Goal: Navigation & Orientation: Find specific page/section

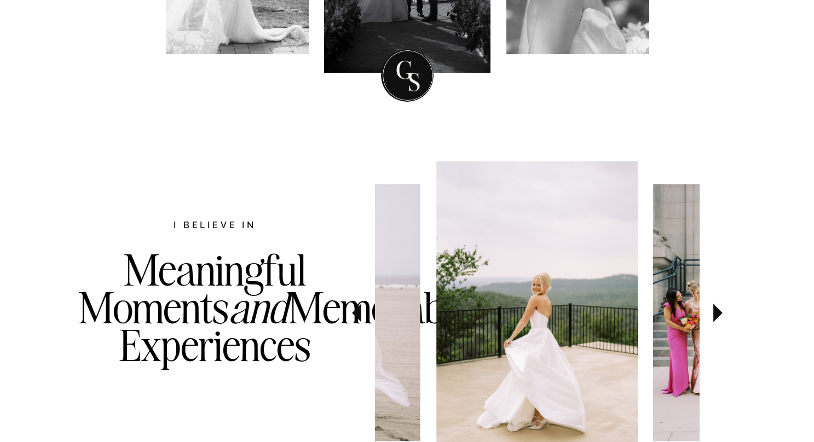
scroll to position [516, 0]
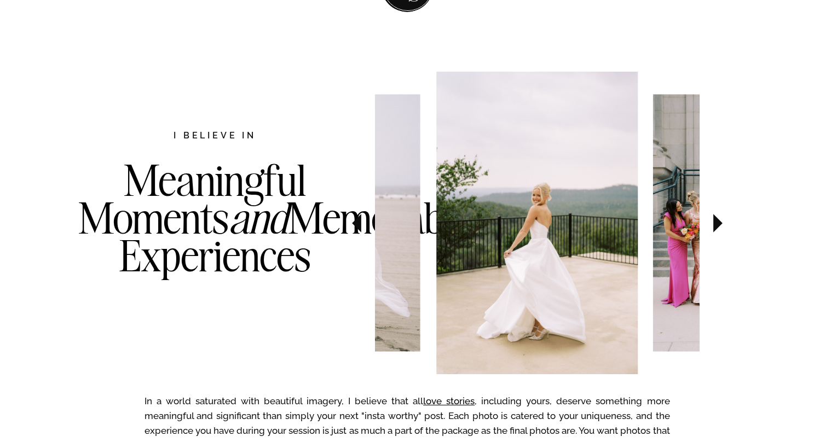
click at [716, 228] on icon at bounding box center [717, 223] width 9 height 19
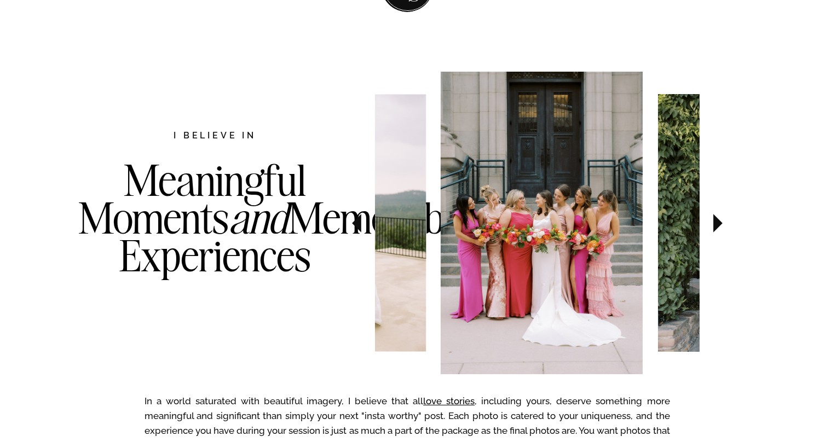
click at [716, 228] on icon at bounding box center [717, 223] width 9 height 19
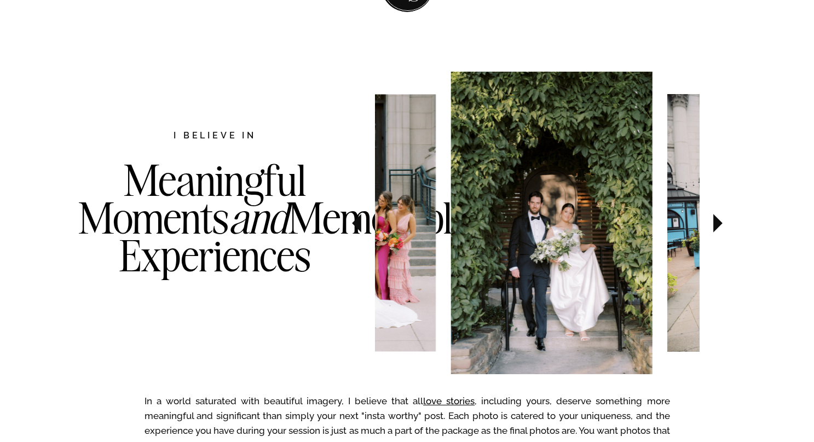
click at [716, 228] on icon at bounding box center [717, 223] width 9 height 19
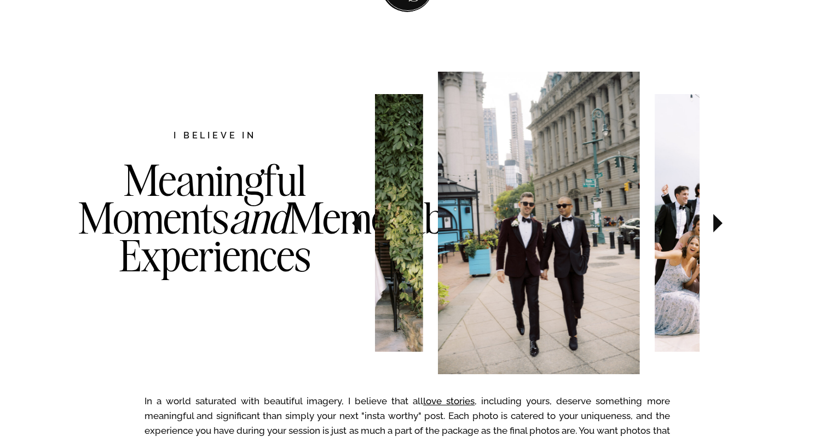
click at [716, 228] on icon at bounding box center [717, 223] width 9 height 19
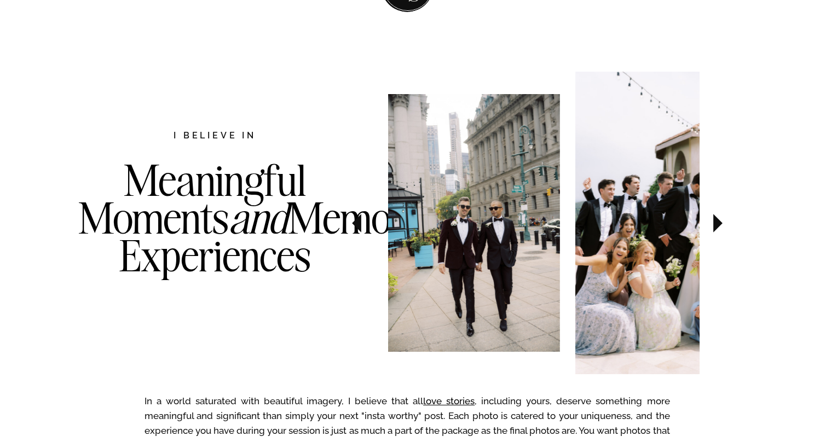
click at [716, 228] on icon at bounding box center [717, 223] width 9 height 19
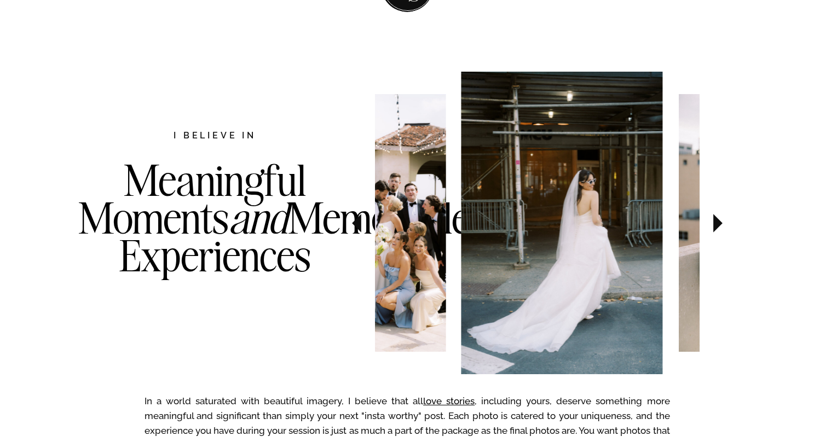
click at [716, 228] on icon at bounding box center [717, 223] width 9 height 19
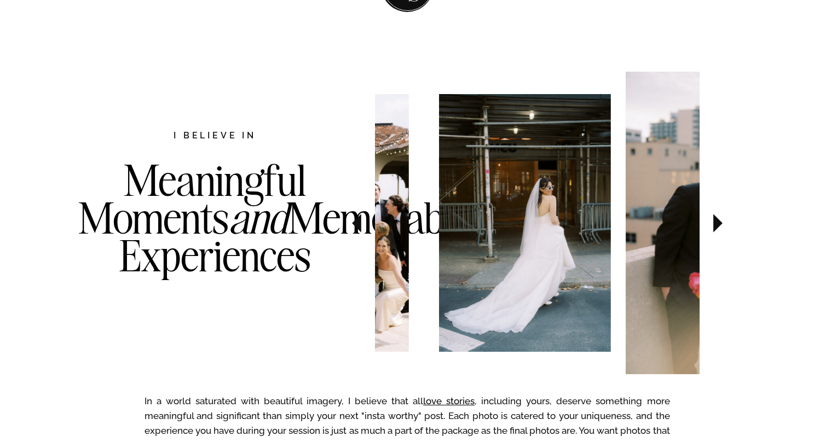
click at [716, 228] on icon at bounding box center [717, 223] width 9 height 19
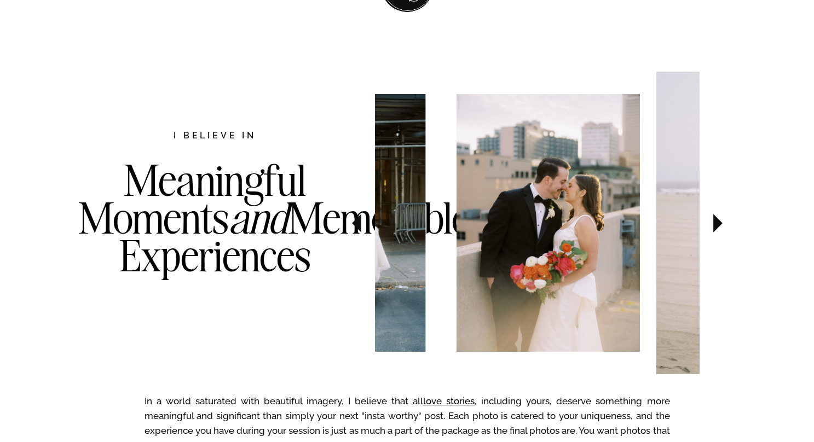
click at [716, 228] on icon at bounding box center [717, 223] width 9 height 19
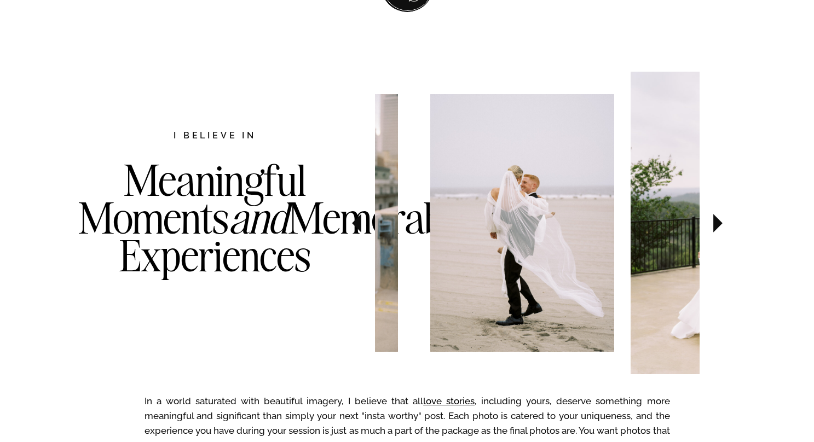
click at [716, 228] on icon at bounding box center [717, 223] width 9 height 19
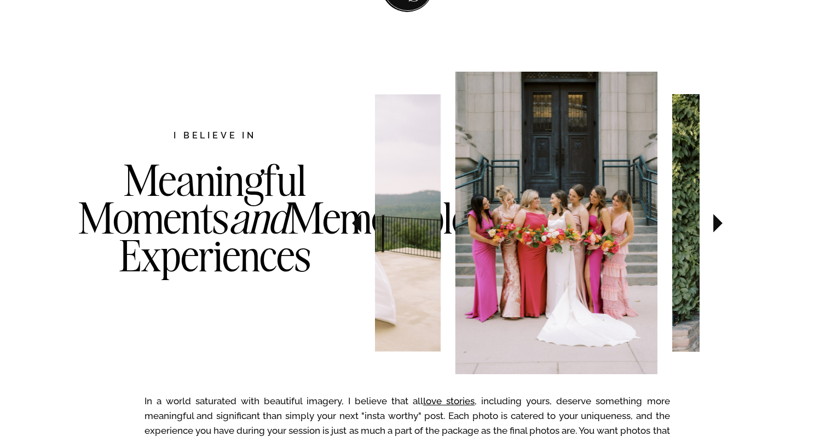
click at [716, 228] on icon at bounding box center [717, 223] width 9 height 19
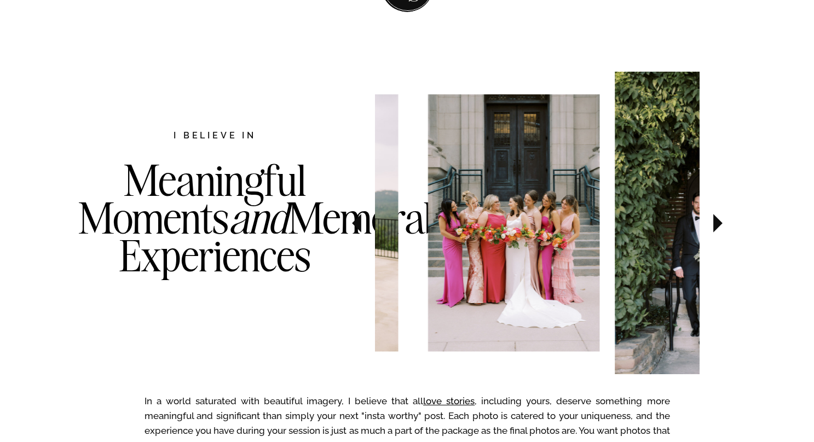
click at [716, 228] on icon at bounding box center [717, 223] width 9 height 19
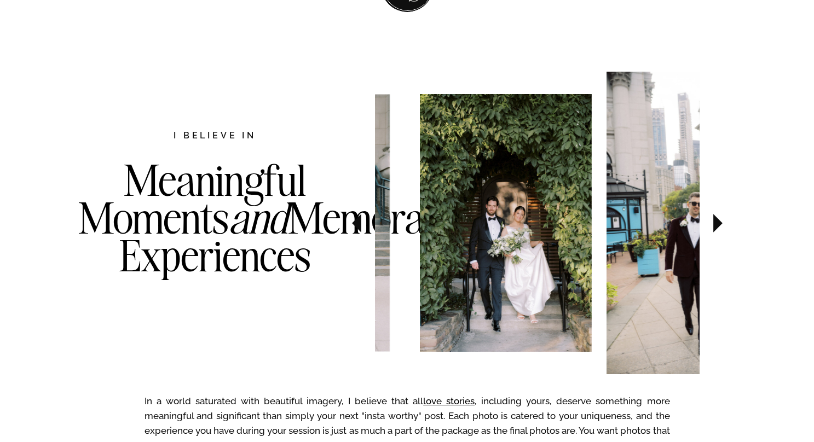
click at [716, 228] on icon at bounding box center [717, 223] width 9 height 19
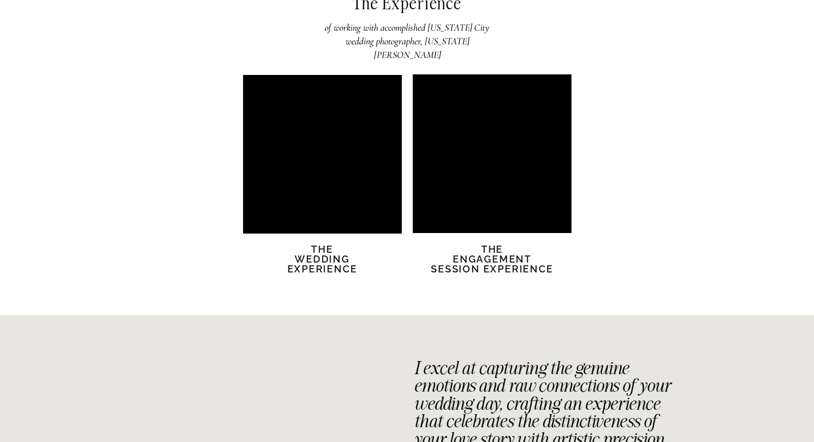
scroll to position [2166, 0]
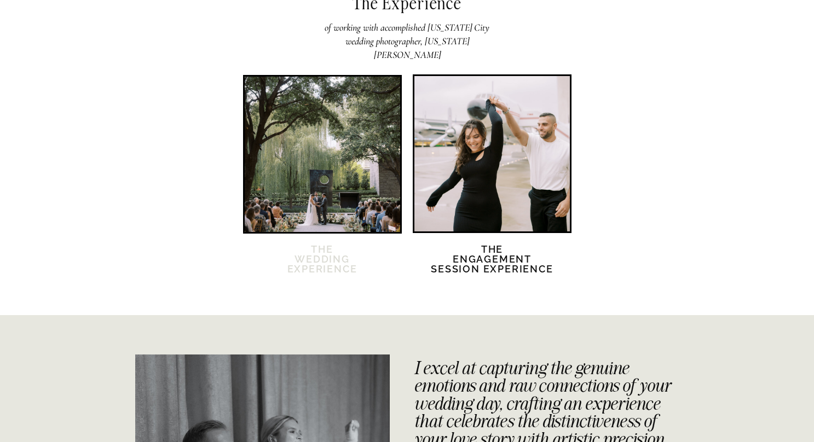
click at [309, 266] on h2 "The Wedding Experience" at bounding box center [322, 266] width 94 height 43
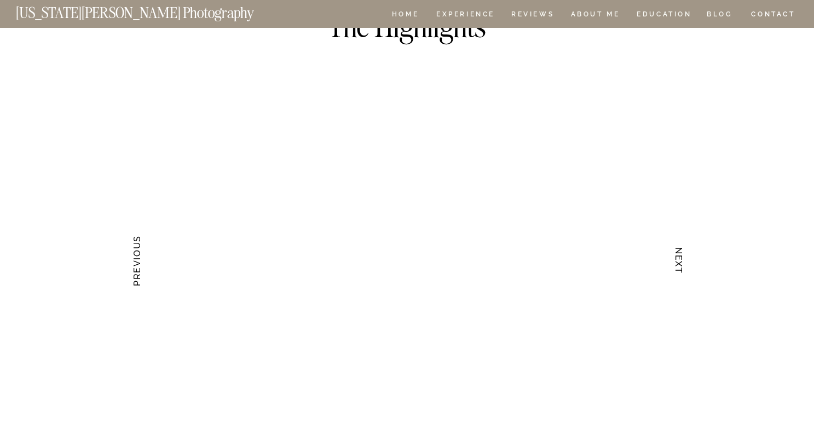
scroll to position [2181, 0]
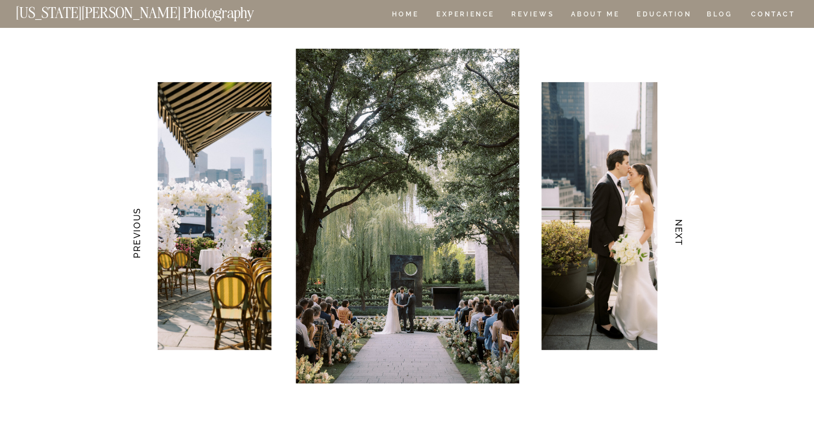
click at [681, 228] on h3 "NEXT" at bounding box center [677, 233] width 11 height 69
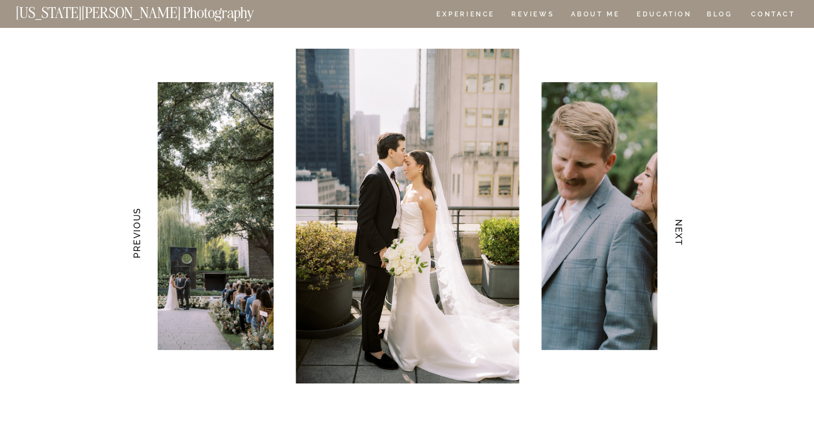
click at [414, 16] on nav "HOME" at bounding box center [405, 15] width 31 height 9
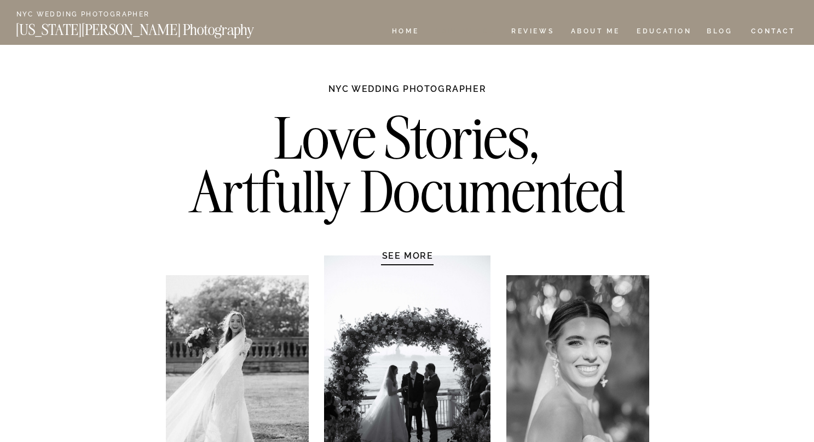
click at [473, 34] on nav "Experience" at bounding box center [464, 32] width 57 height 9
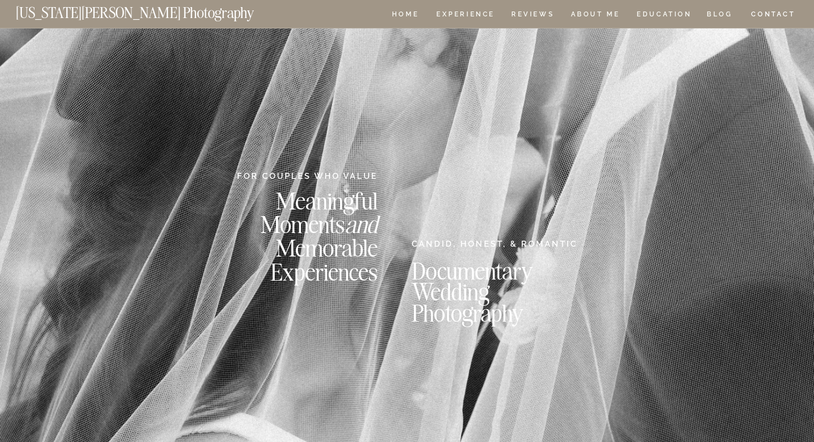
click at [102, 15] on nav "[US_STATE][PERSON_NAME] Photography" at bounding box center [153, 9] width 275 height 9
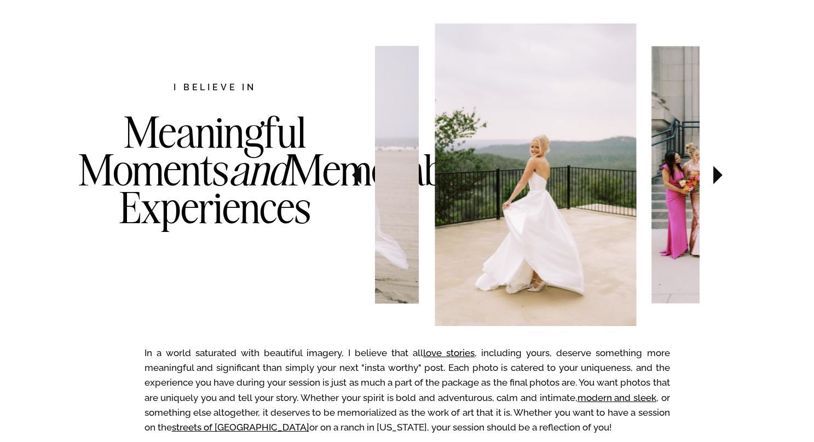
scroll to position [566, 0]
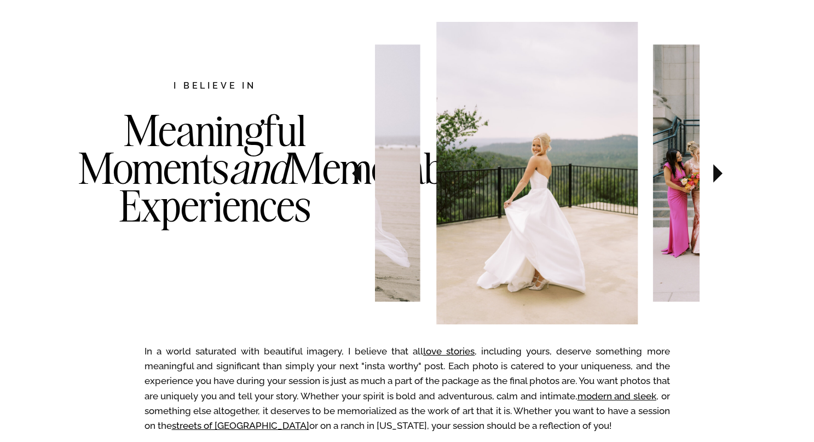
click at [718, 176] on icon at bounding box center [717, 173] width 9 height 19
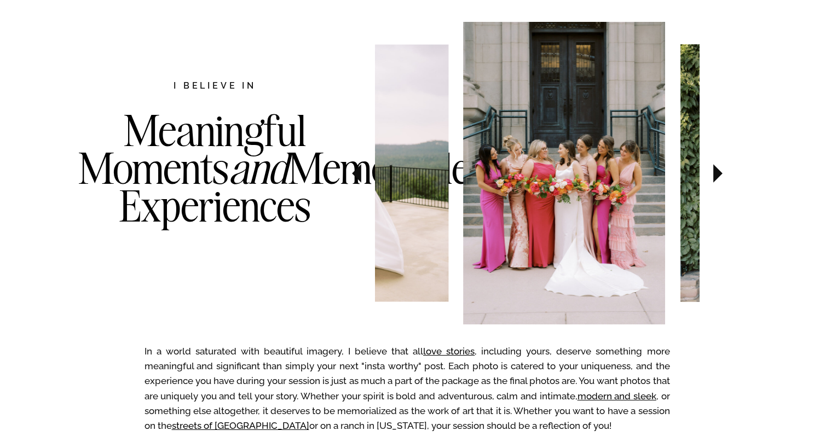
click at [718, 176] on icon at bounding box center [717, 173] width 9 height 19
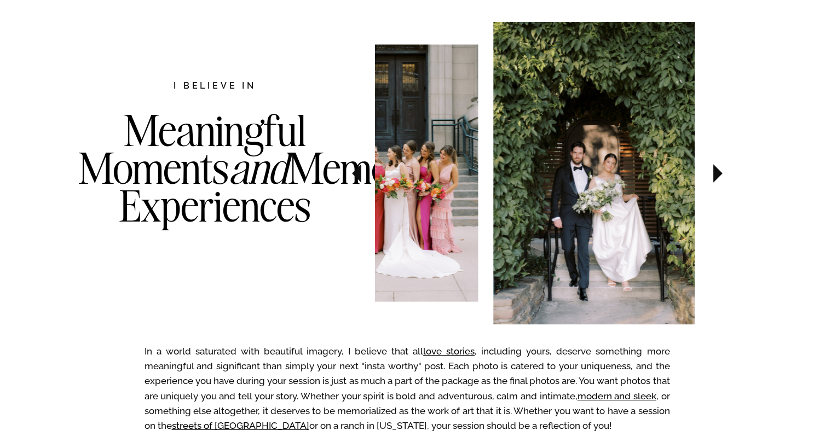
click at [718, 176] on icon at bounding box center [717, 173] width 9 height 19
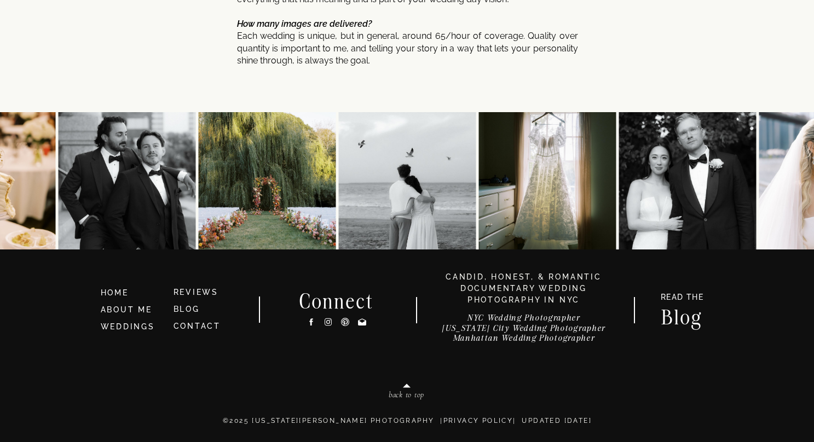
scroll to position [5901, 0]
click at [324, 321] on icon at bounding box center [327, 321] width 7 height 7
